Goal: Transaction & Acquisition: Book appointment/travel/reservation

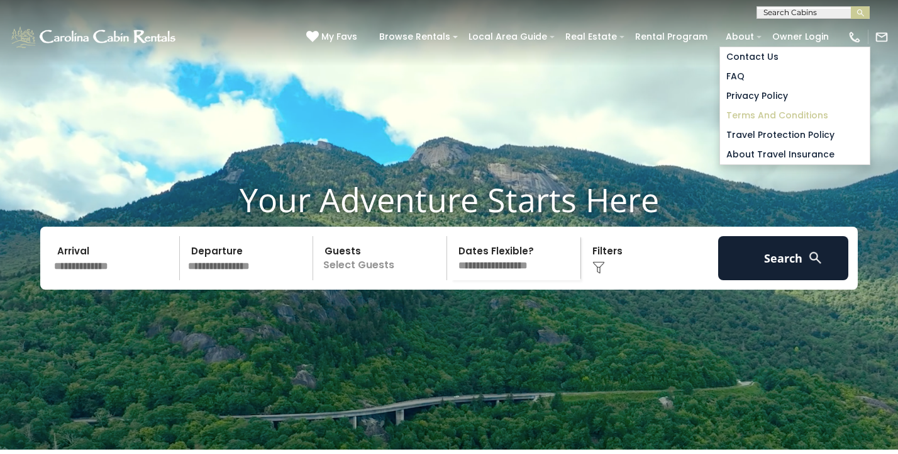
click at [765, 111] on link "Terms and Conditions" at bounding box center [795, 116] width 150 height 20
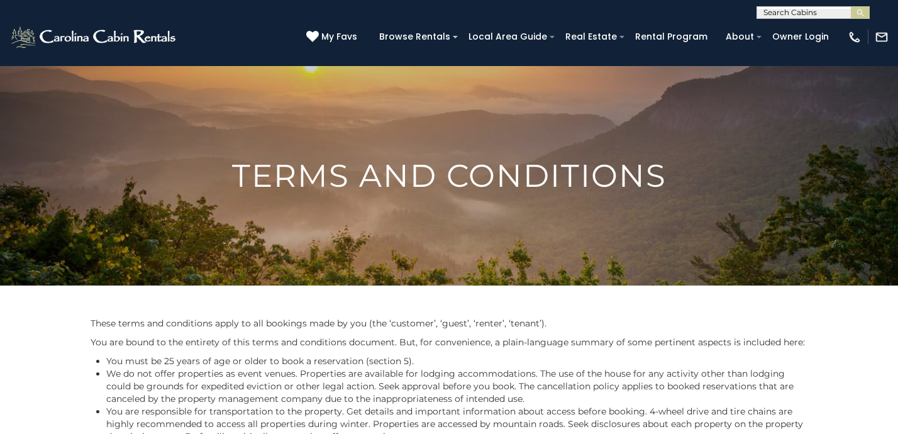
scroll to position [792, 0]
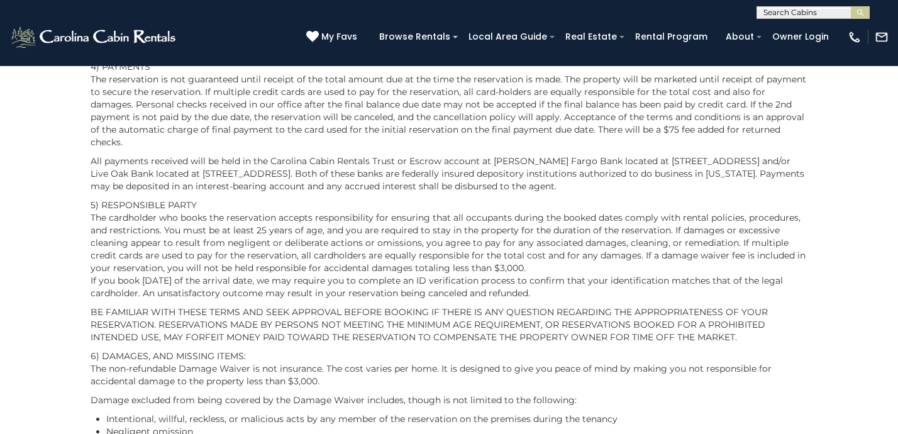
click at [802, 9] on input "text" at bounding box center [813, 15] width 110 height 13
type input "**********"
click at [820, 30] on li "Chalet Blue berry" at bounding box center [814, 35] width 112 height 23
click at [859, 13] on img "submit" at bounding box center [860, 12] width 9 height 9
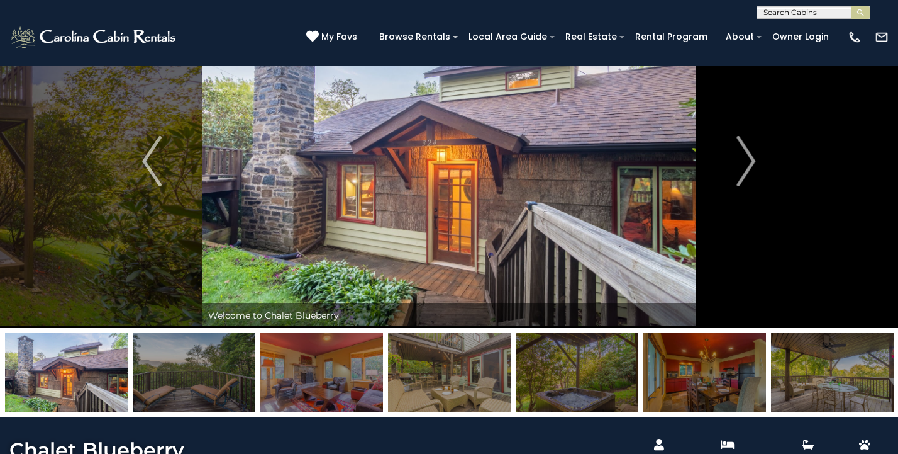
scroll to position [38, 0]
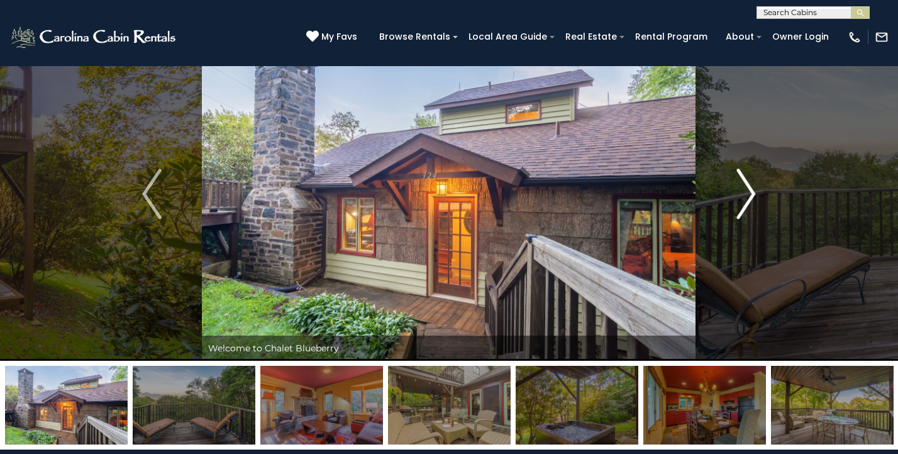
click at [753, 197] on img "Next" at bounding box center [746, 194] width 19 height 50
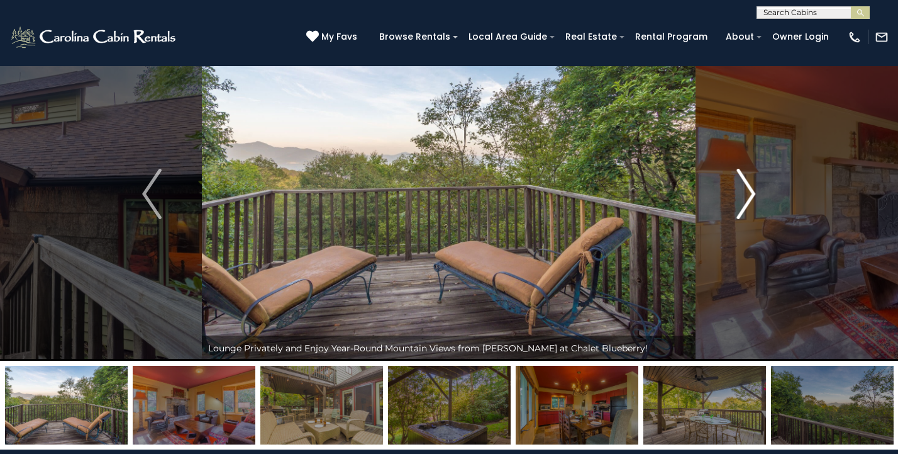
click at [745, 201] on img "Next" at bounding box center [746, 194] width 19 height 50
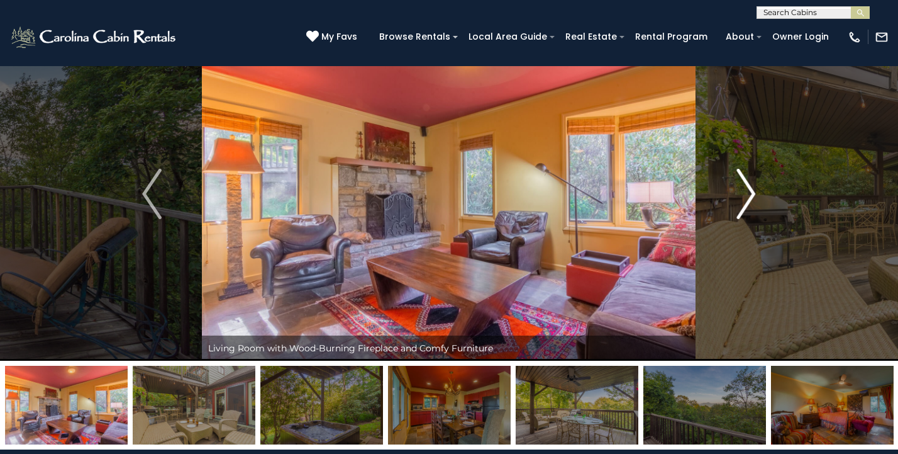
click at [745, 201] on img "Next" at bounding box center [746, 194] width 19 height 50
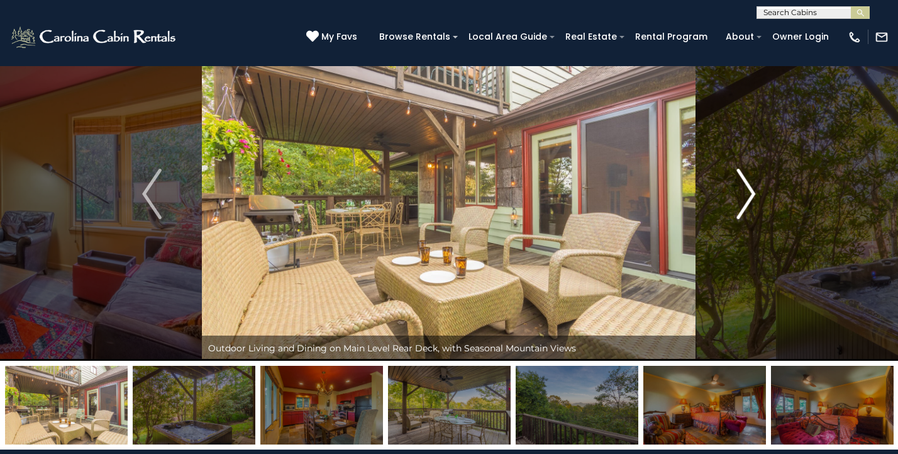
click at [745, 201] on img "Next" at bounding box center [746, 194] width 19 height 50
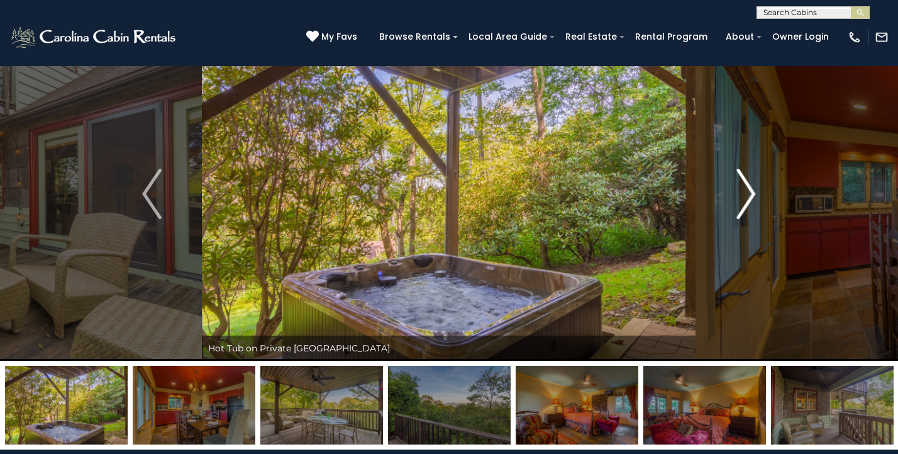
click at [745, 201] on img "Next" at bounding box center [746, 194] width 19 height 50
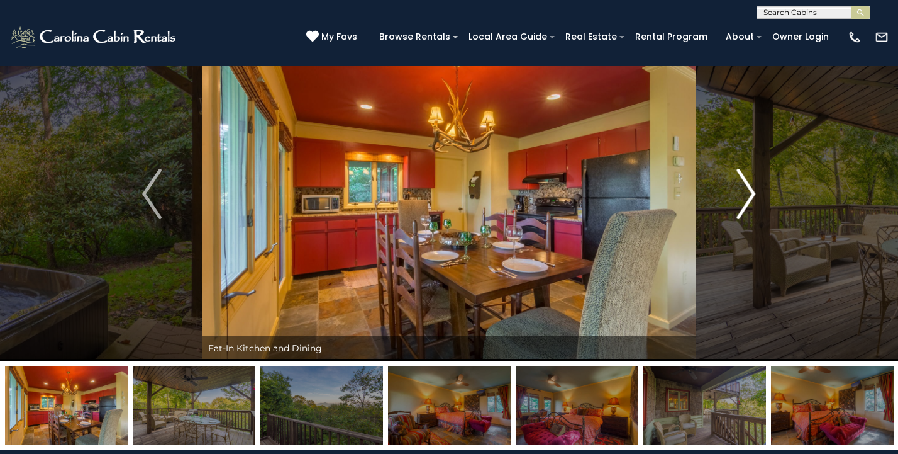
click at [745, 201] on img "Next" at bounding box center [746, 194] width 19 height 50
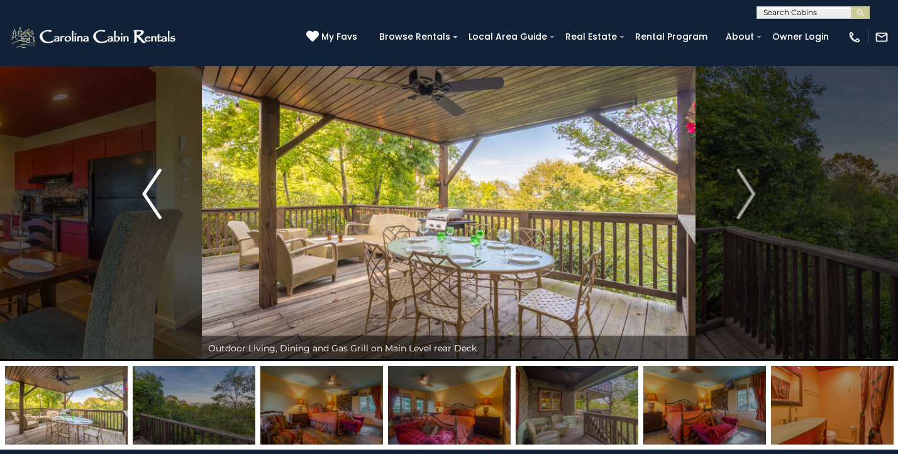
click at [161, 182] on img "Previous" at bounding box center [151, 194] width 19 height 50
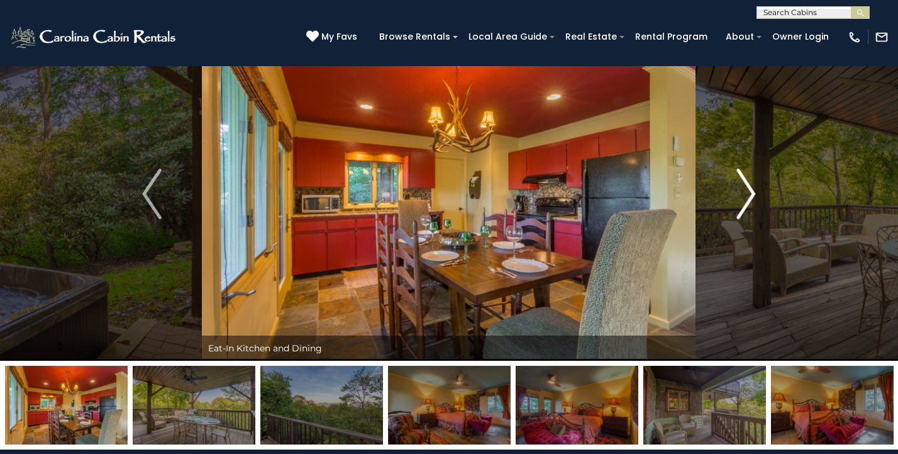
click at [748, 199] on img "Next" at bounding box center [746, 194] width 19 height 50
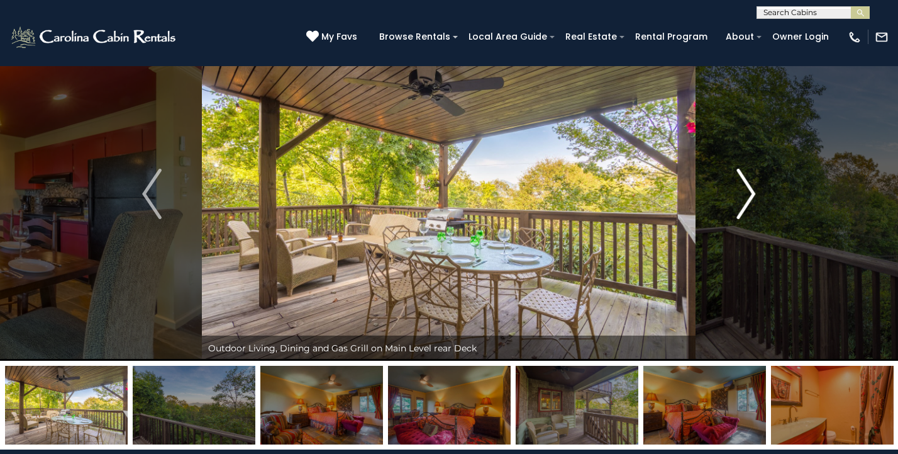
click at [748, 199] on img "Next" at bounding box center [746, 194] width 19 height 50
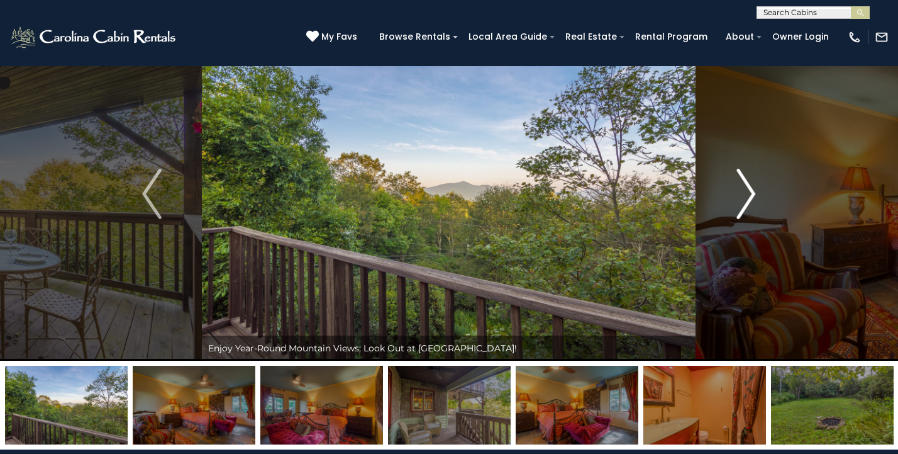
click at [748, 199] on img "Next" at bounding box center [746, 194] width 19 height 50
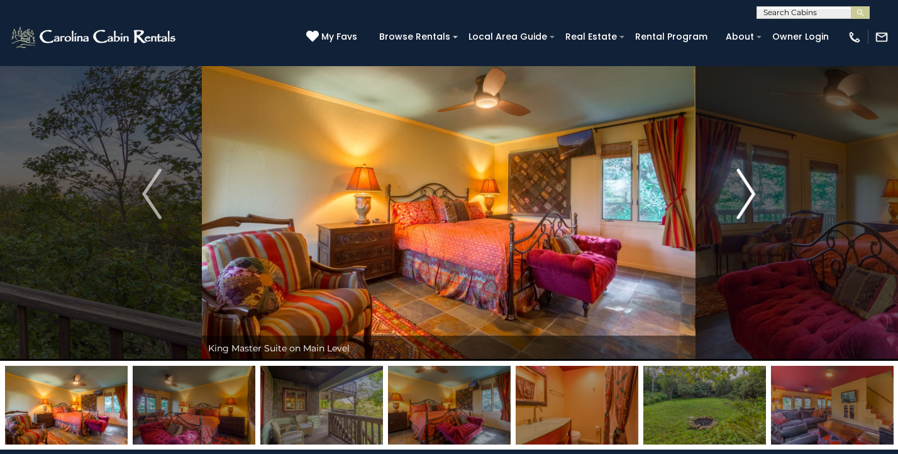
click at [748, 199] on img "Next" at bounding box center [746, 194] width 19 height 50
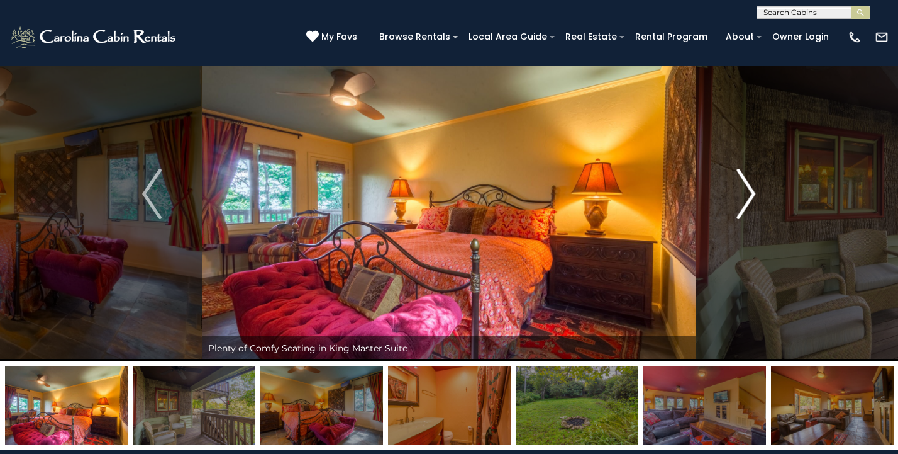
click at [748, 199] on img "Next" at bounding box center [746, 194] width 19 height 50
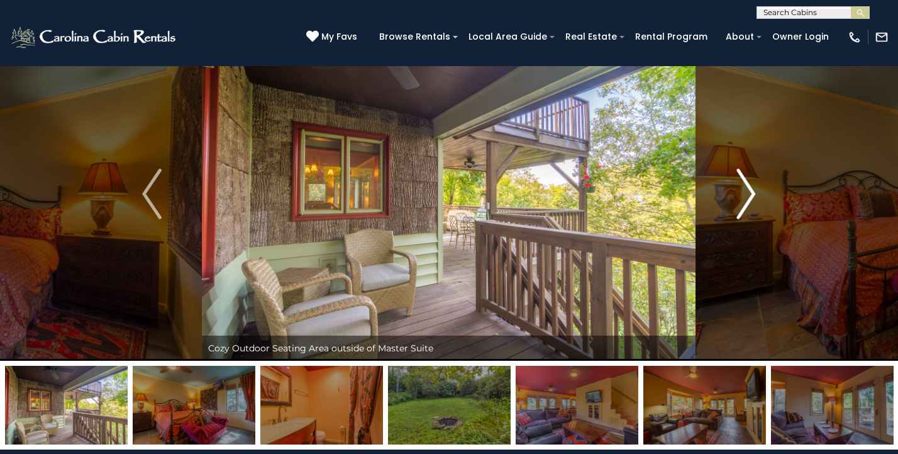
click at [748, 199] on img "Next" at bounding box center [746, 194] width 19 height 50
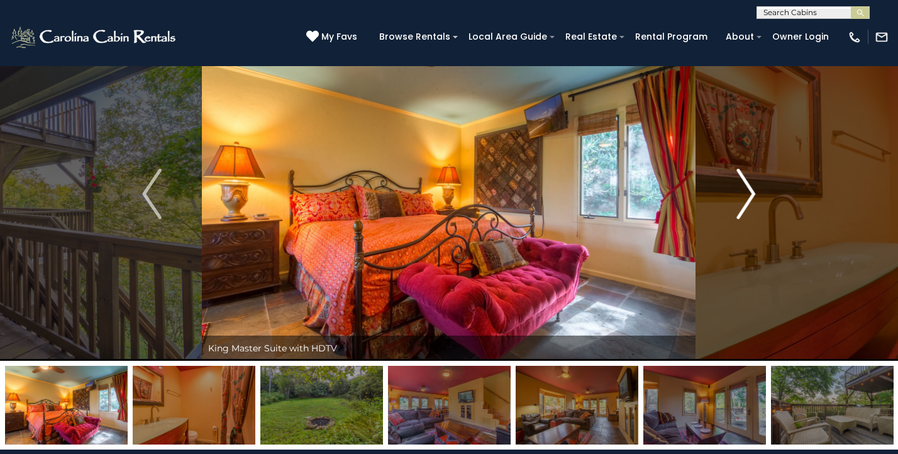
click at [748, 199] on img "Next" at bounding box center [746, 194] width 19 height 50
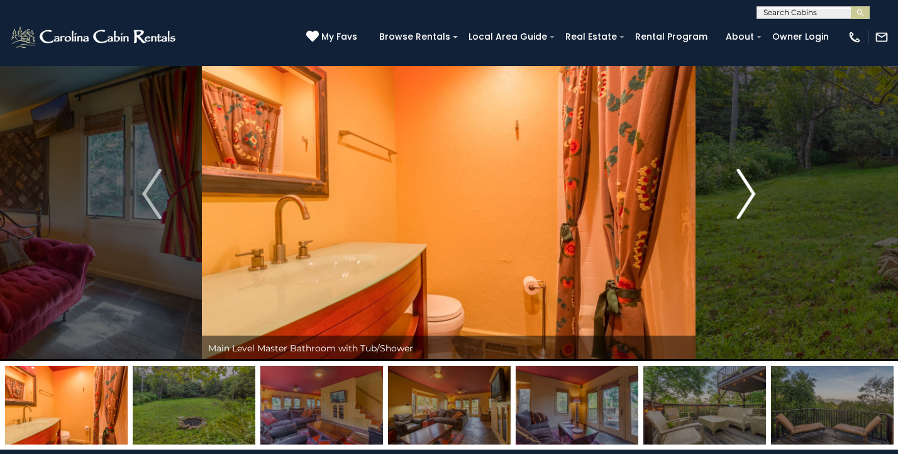
click at [748, 199] on img "Next" at bounding box center [746, 194] width 19 height 50
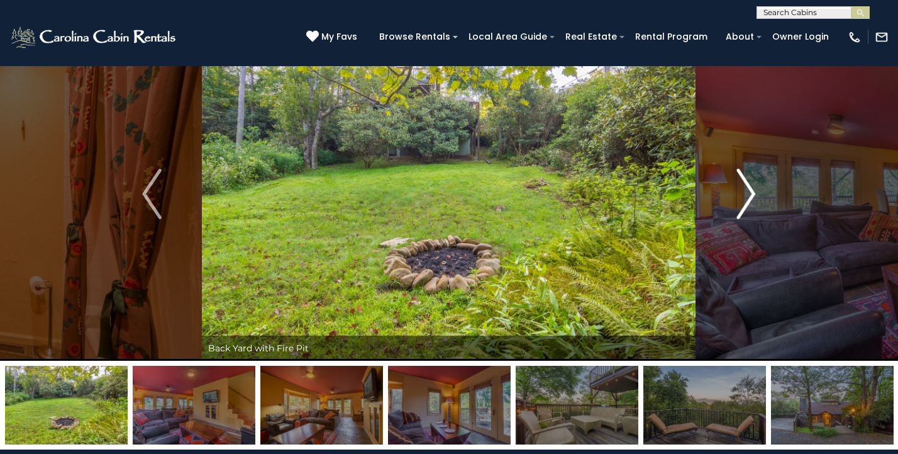
click at [748, 199] on img "Next" at bounding box center [746, 194] width 19 height 50
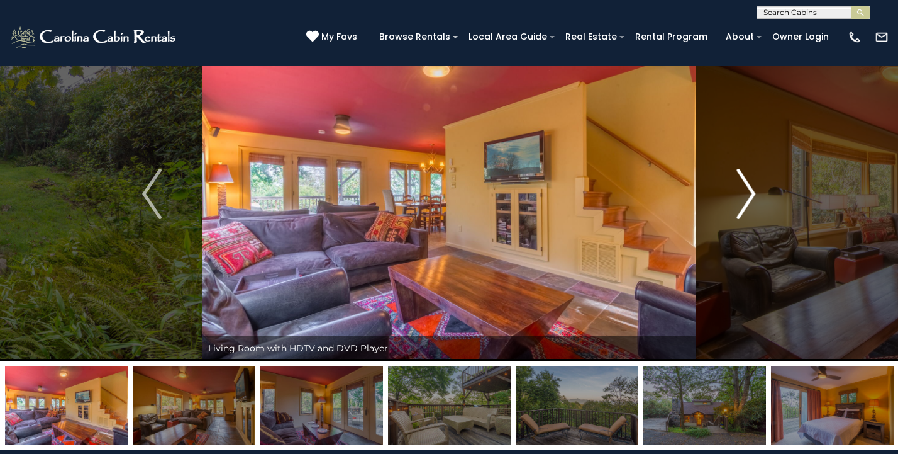
click at [748, 199] on img "Next" at bounding box center [746, 194] width 19 height 50
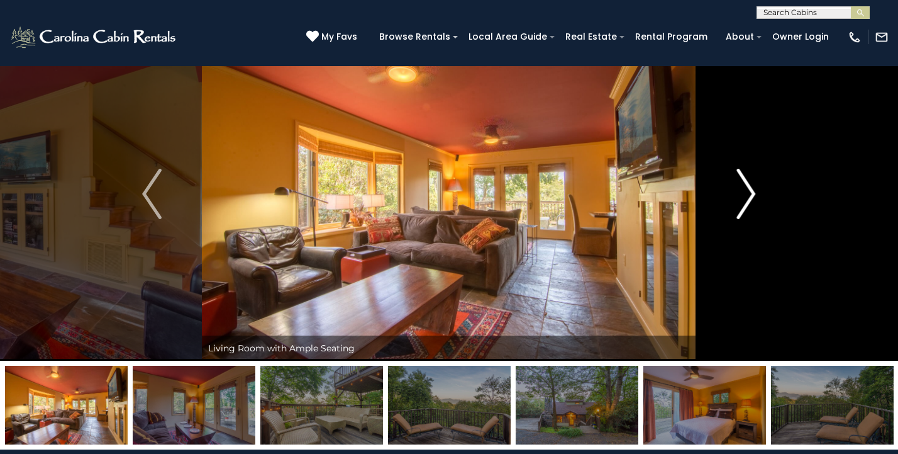
click at [748, 199] on img "Next" at bounding box center [746, 194] width 19 height 50
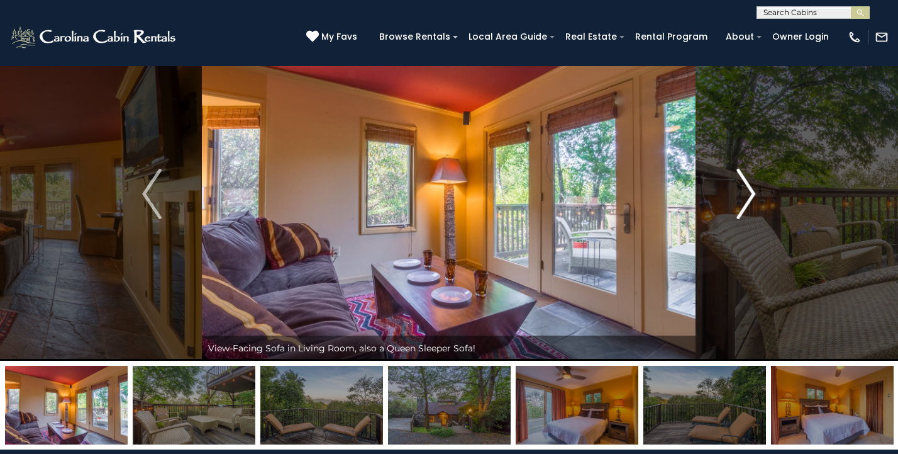
click at [748, 199] on img "Next" at bounding box center [746, 194] width 19 height 50
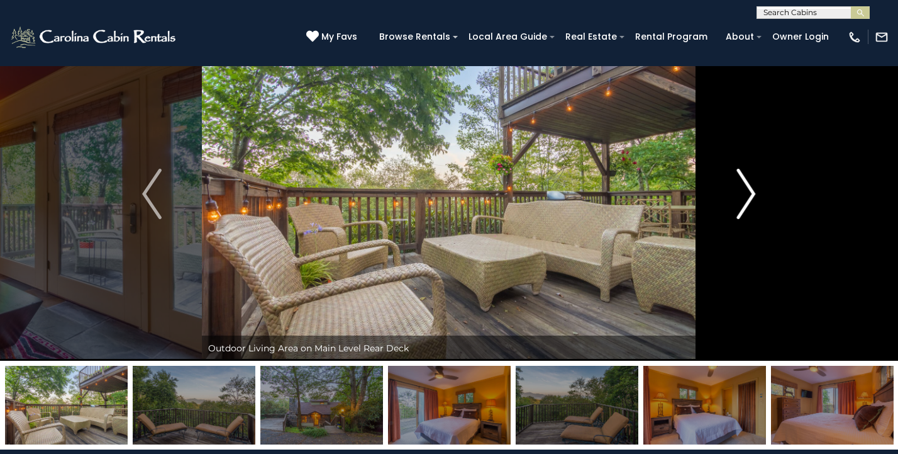
click at [748, 199] on img "Next" at bounding box center [746, 194] width 19 height 50
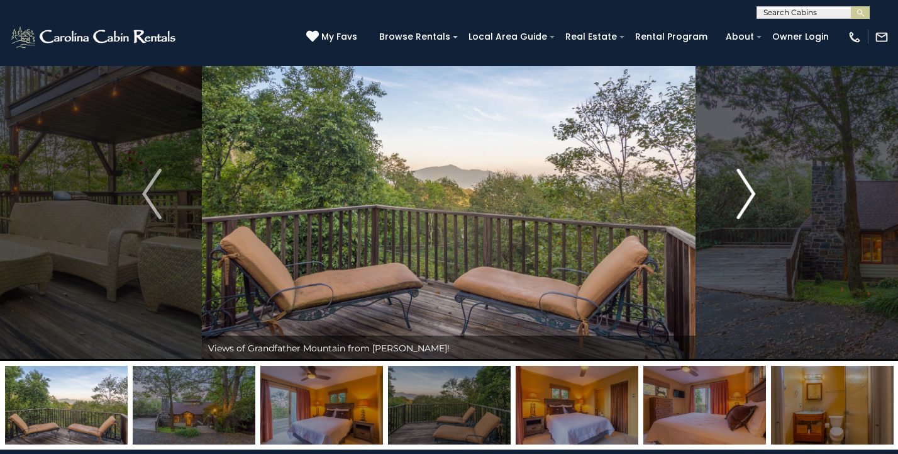
click at [748, 199] on img "Next" at bounding box center [746, 194] width 19 height 50
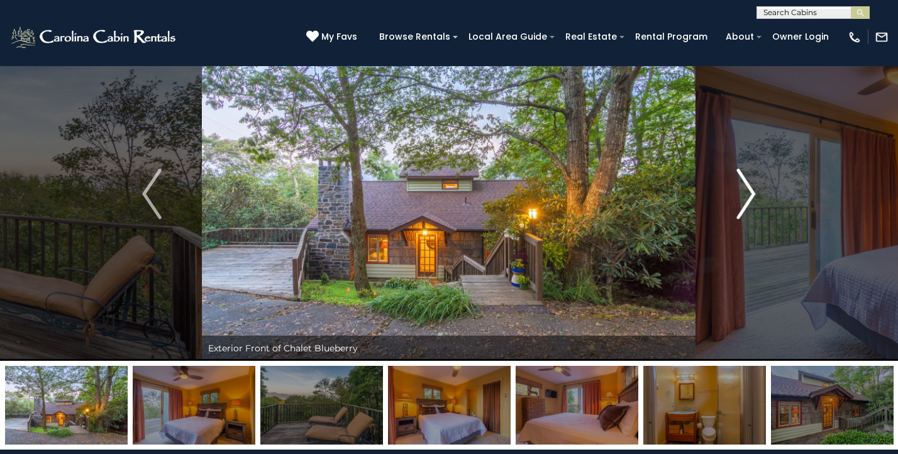
click at [748, 199] on img "Next" at bounding box center [746, 194] width 19 height 50
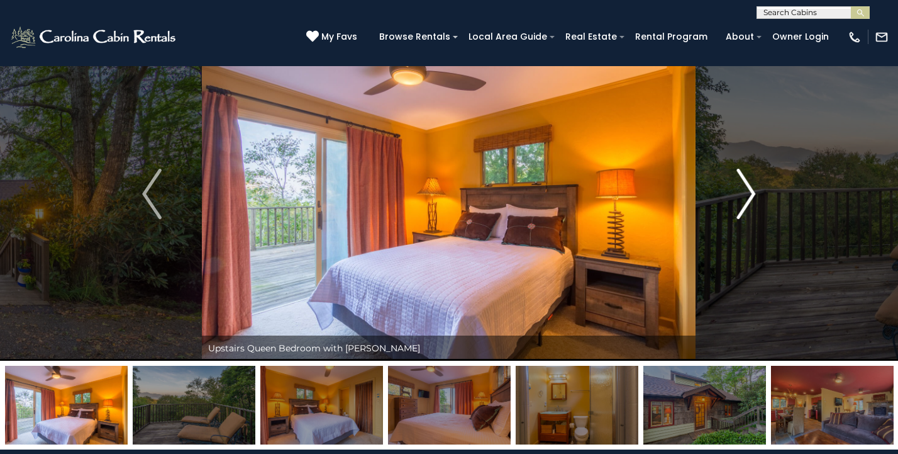
click at [748, 199] on img "Next" at bounding box center [746, 194] width 19 height 50
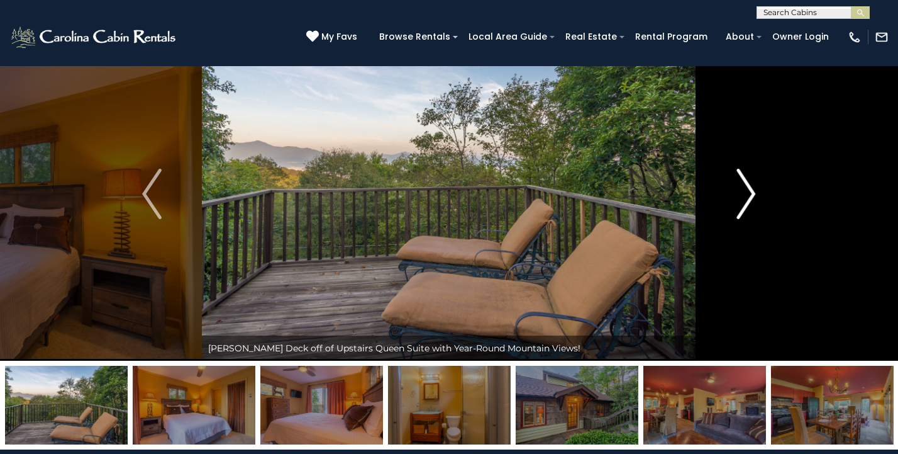
click at [748, 199] on img "Next" at bounding box center [746, 194] width 19 height 50
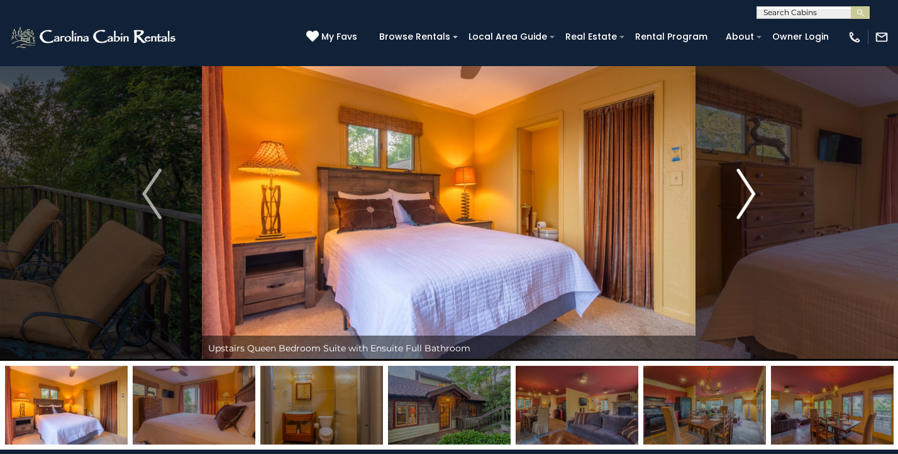
click at [748, 199] on img "Next" at bounding box center [746, 194] width 19 height 50
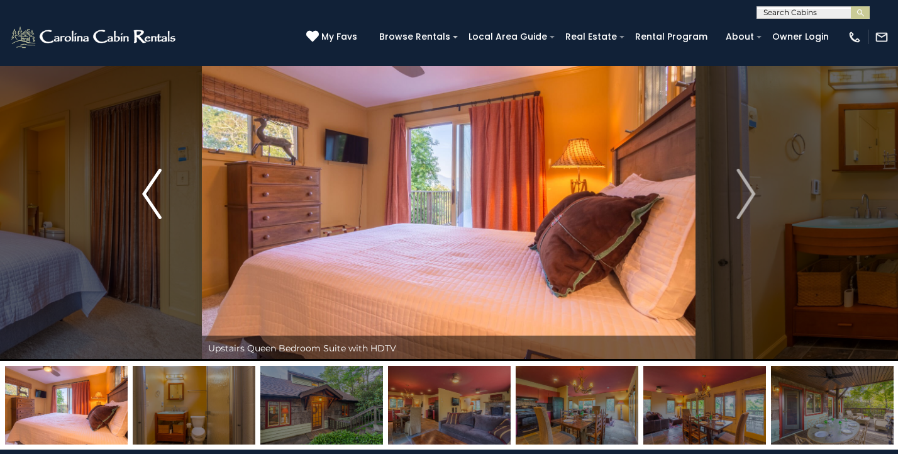
click at [152, 206] on img "Previous" at bounding box center [151, 194] width 19 height 50
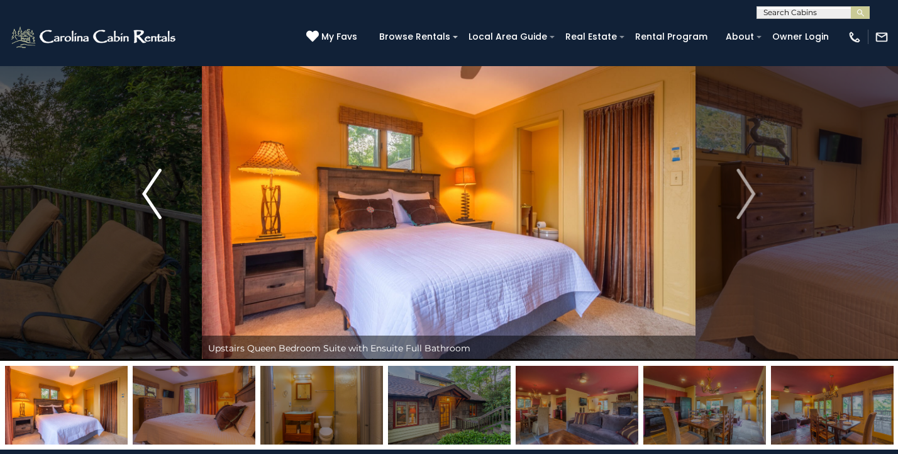
click at [152, 206] on img "Previous" at bounding box center [151, 194] width 19 height 50
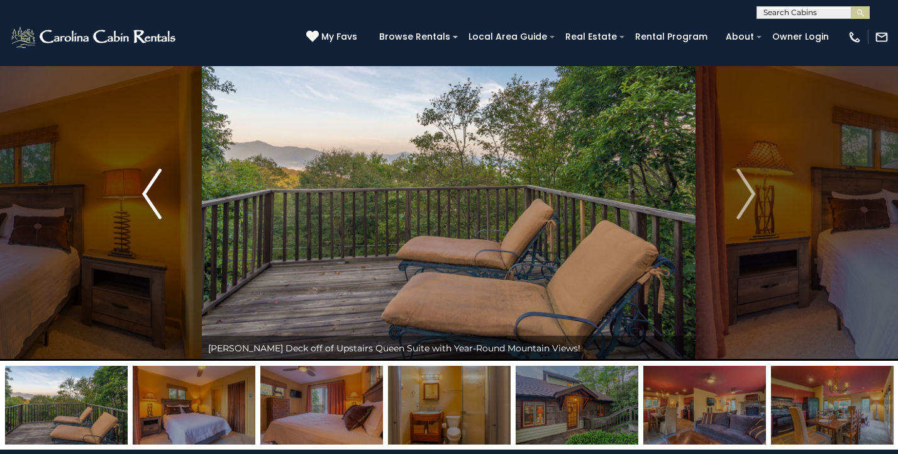
click at [148, 193] on img "Previous" at bounding box center [151, 194] width 19 height 50
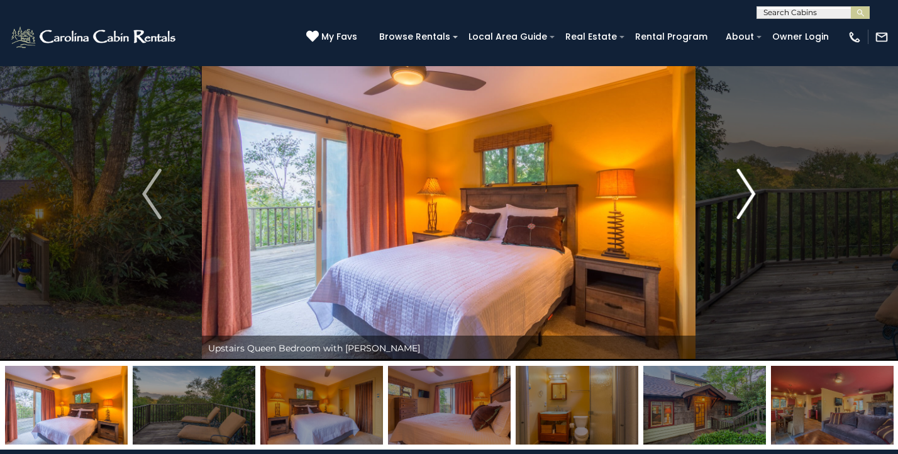
click at [755, 194] on img "Next" at bounding box center [746, 194] width 19 height 50
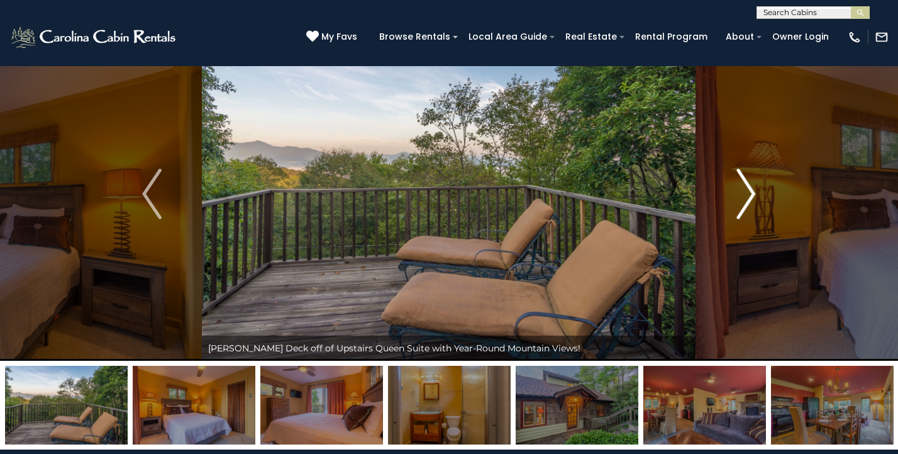
click at [755, 194] on img "Next" at bounding box center [746, 194] width 19 height 50
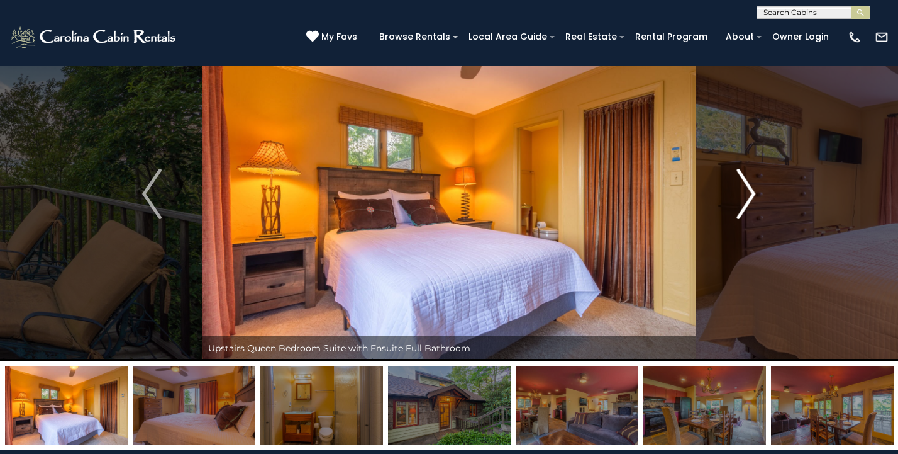
click at [755, 194] on img "Next" at bounding box center [746, 194] width 19 height 50
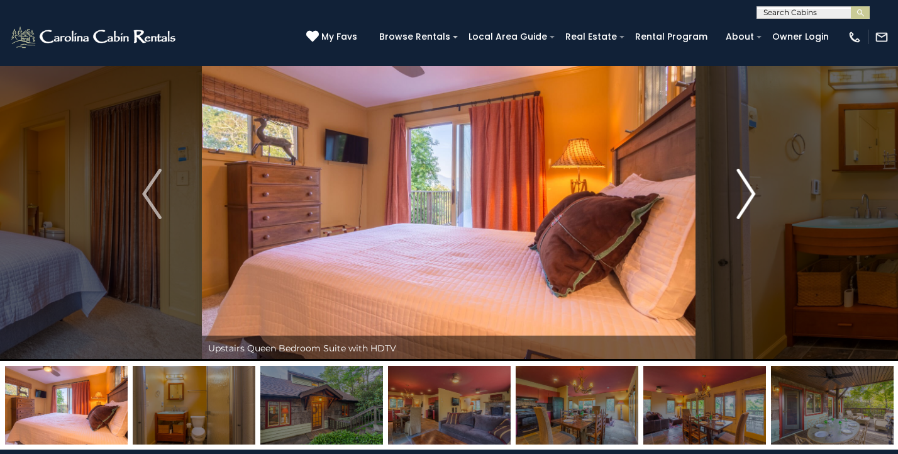
click at [755, 194] on img "Next" at bounding box center [746, 194] width 19 height 50
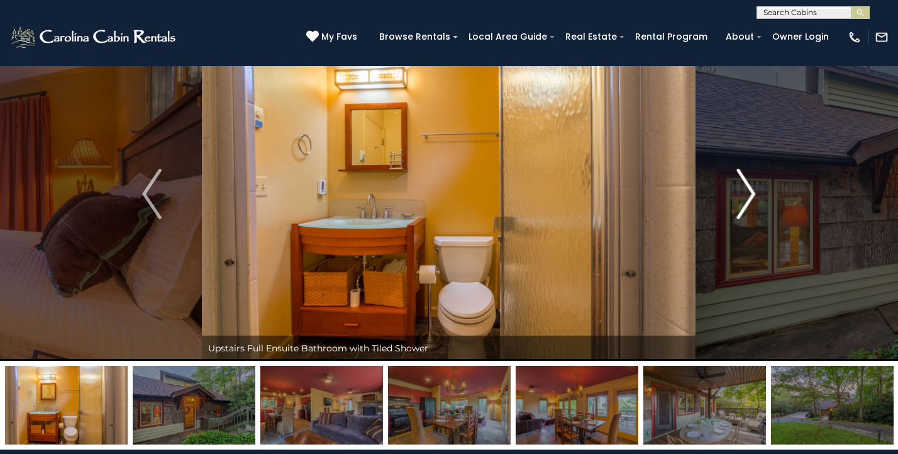
click at [755, 194] on img "Next" at bounding box center [746, 194] width 19 height 50
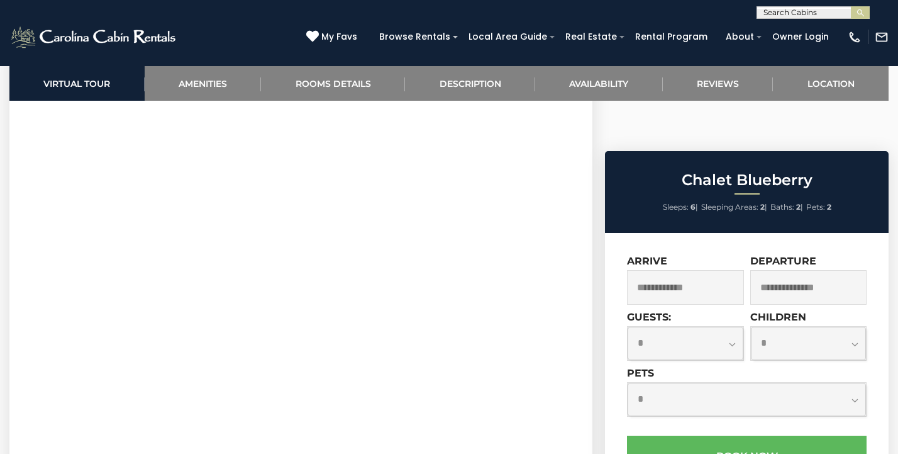
scroll to position [561, 0]
click at [793, 14] on input "text" at bounding box center [813, 15] width 110 height 13
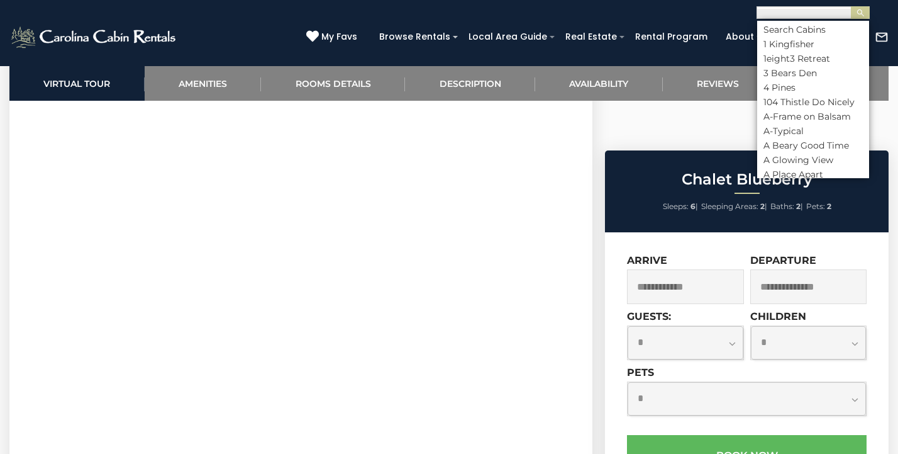
type input "*"
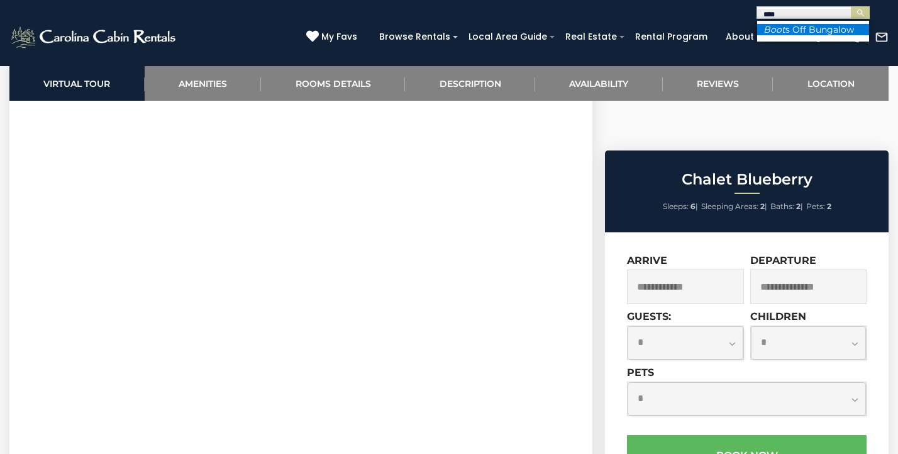
type input "****"
click at [829, 30] on li "Boot s Off Bungalow" at bounding box center [814, 29] width 112 height 11
click at [858, 16] on img "submit" at bounding box center [860, 12] width 9 height 9
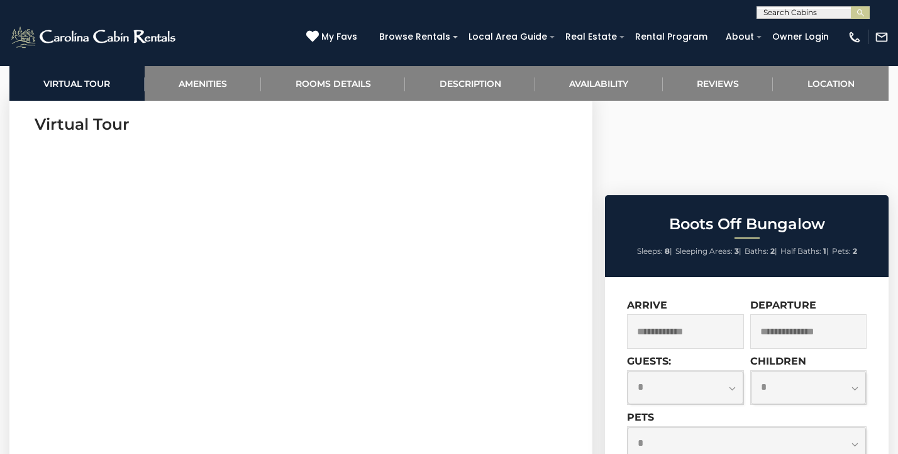
scroll to position [456, 0]
